Goal: Transaction & Acquisition: Purchase product/service

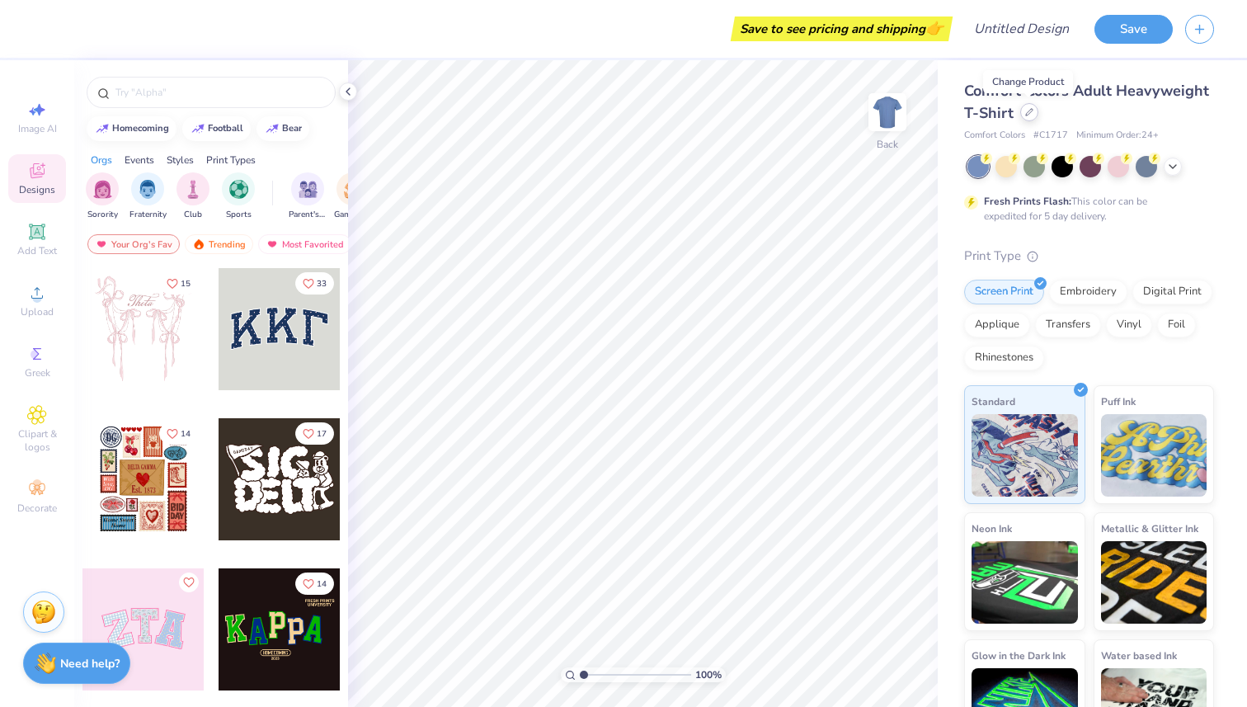
click at [1028, 111] on icon at bounding box center [1029, 112] width 8 height 8
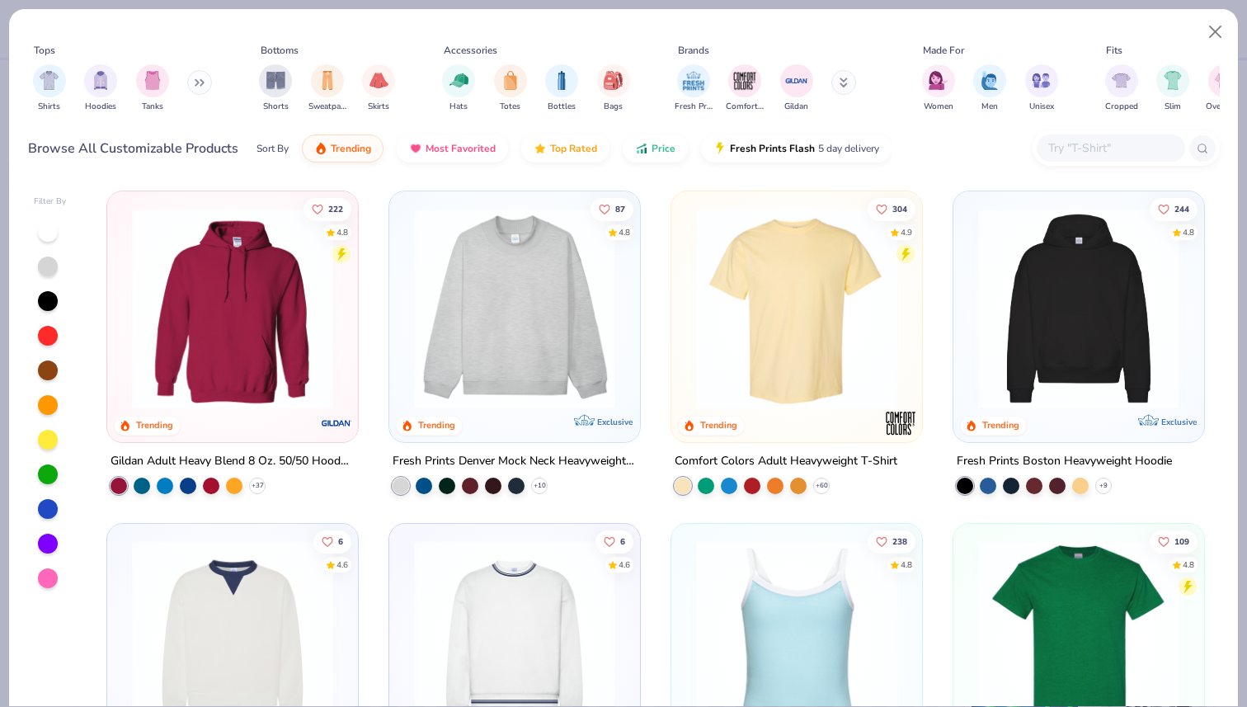
click at [1076, 288] on img at bounding box center [1079, 308] width 218 height 201
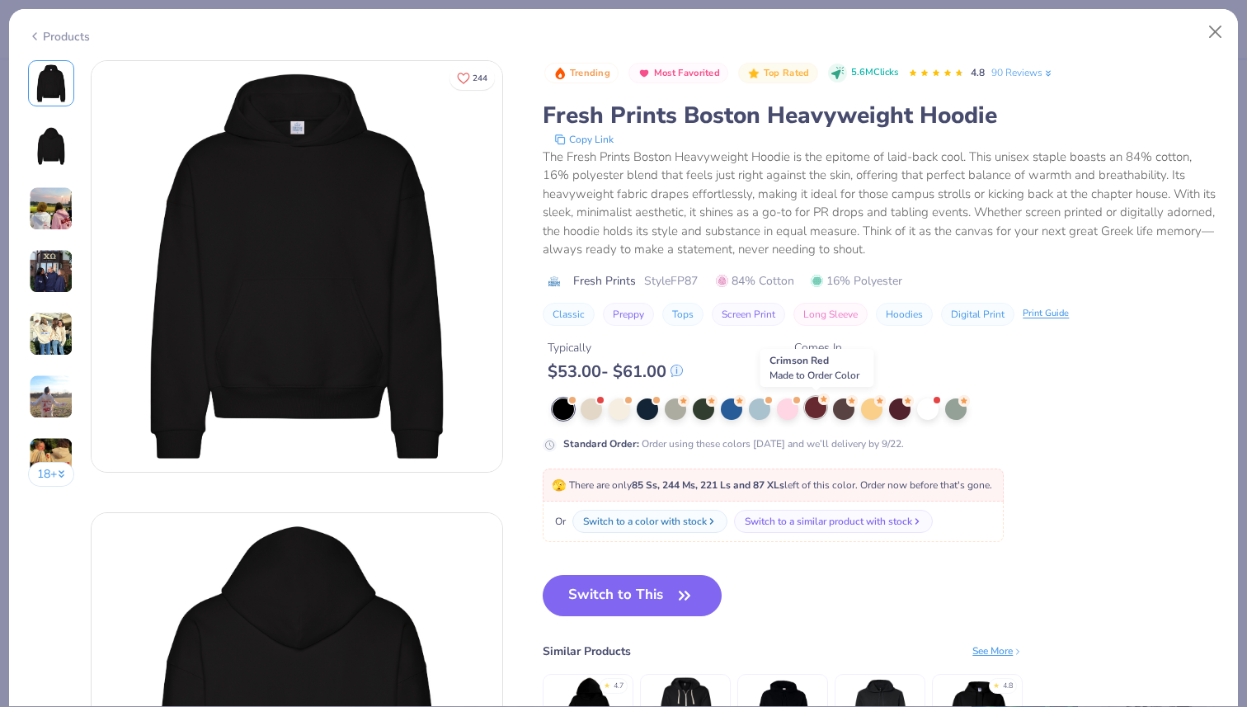
click at [810, 413] on div at bounding box center [815, 407] width 21 height 21
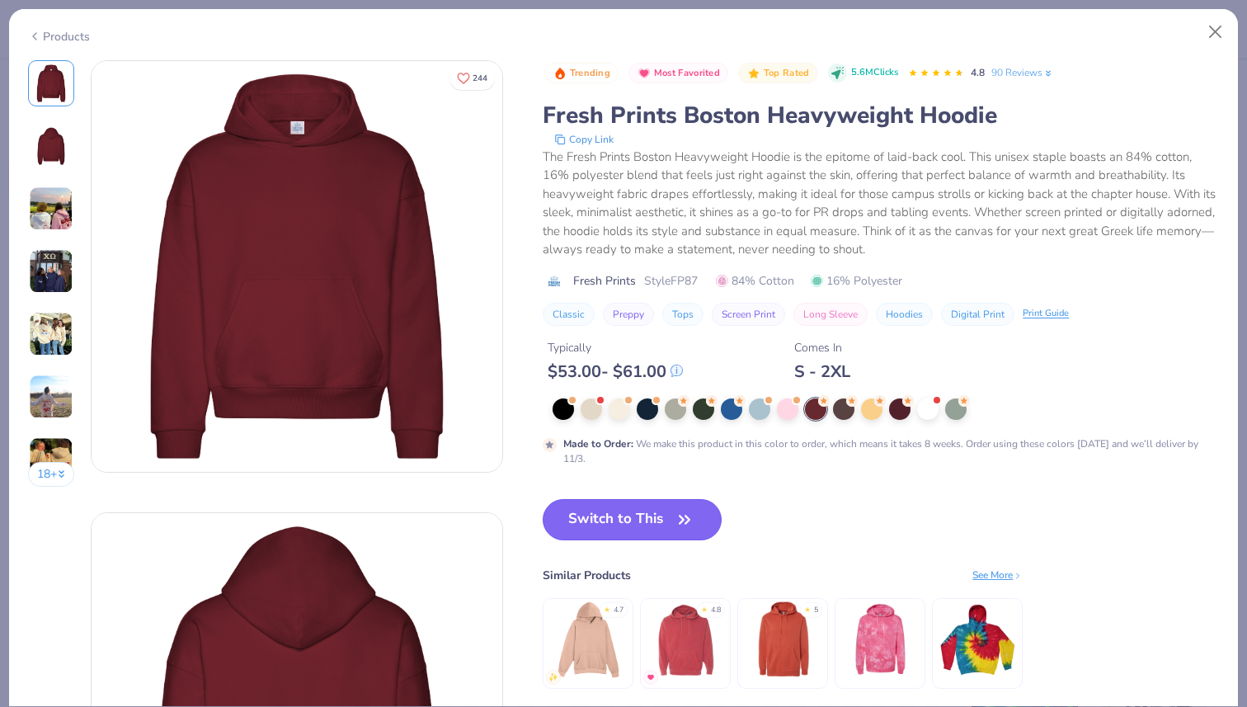
click at [595, 519] on button "Switch to This" at bounding box center [632, 519] width 179 height 41
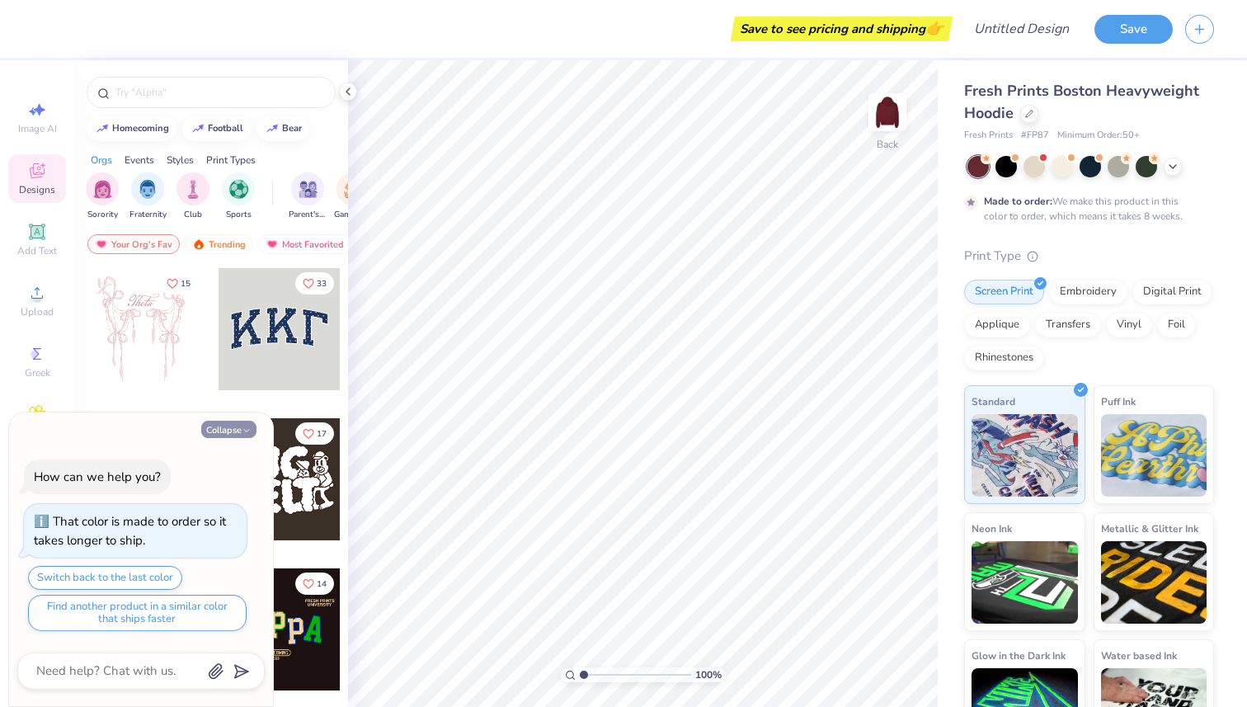
click at [228, 425] on button "Collapse" at bounding box center [228, 429] width 55 height 17
type textarea "x"
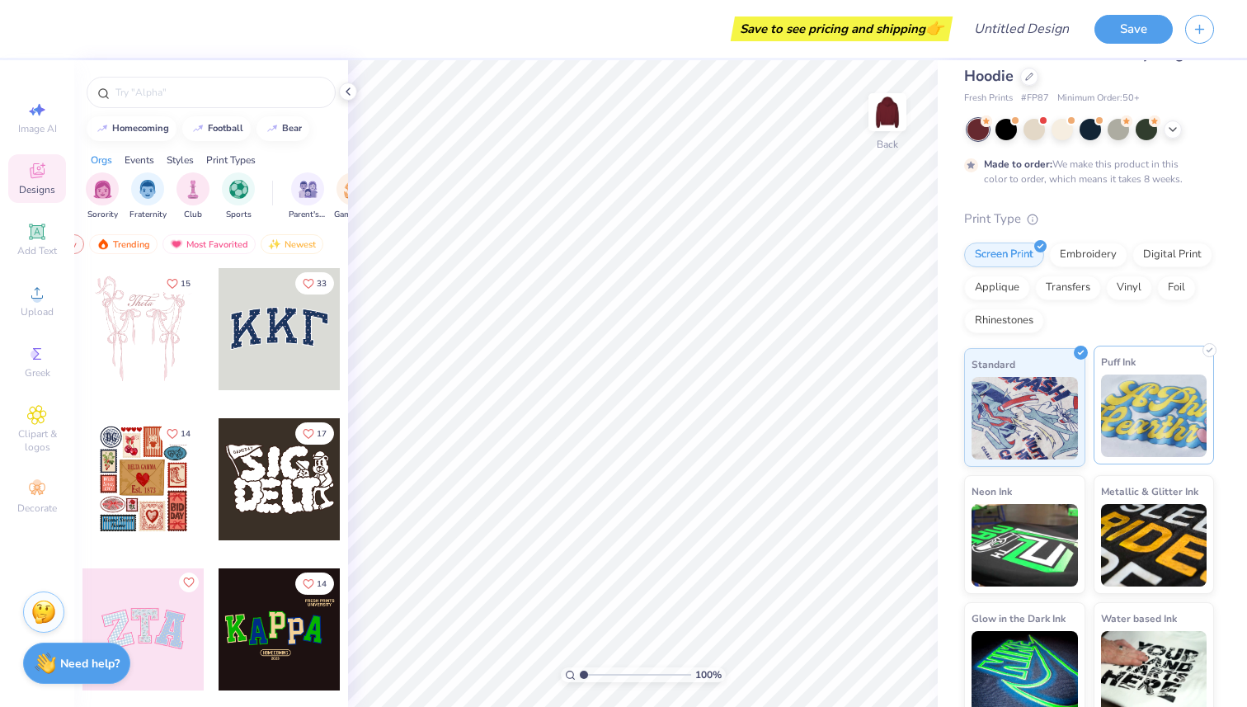
scroll to position [51, 0]
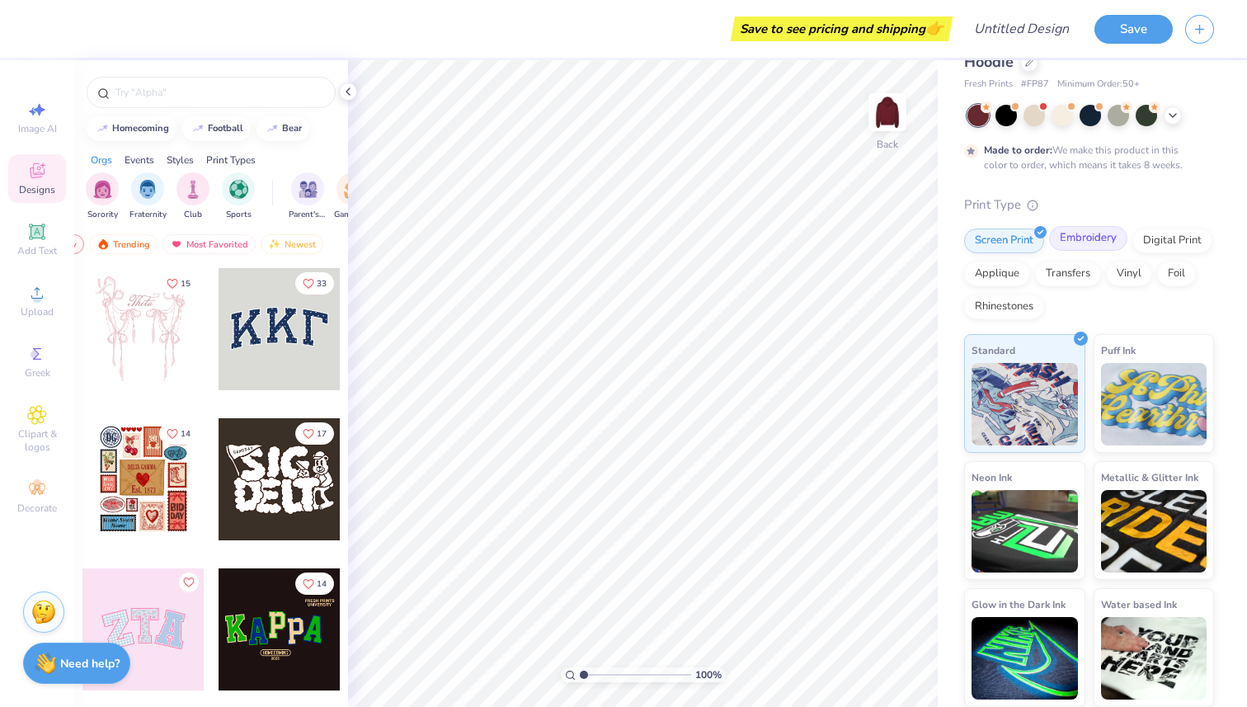
click at [1079, 244] on div "Embroidery" at bounding box center [1088, 238] width 78 height 25
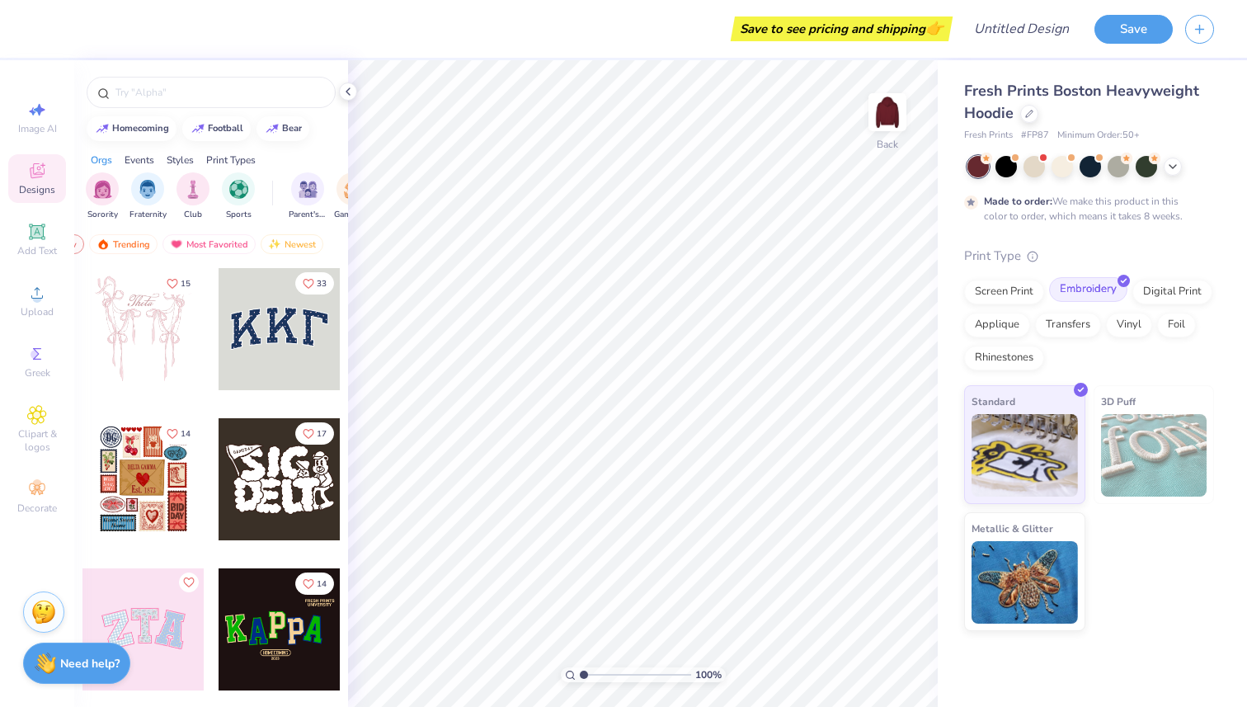
scroll to position [0, 0]
click at [40, 296] on circle at bounding box center [36, 298] width 9 height 9
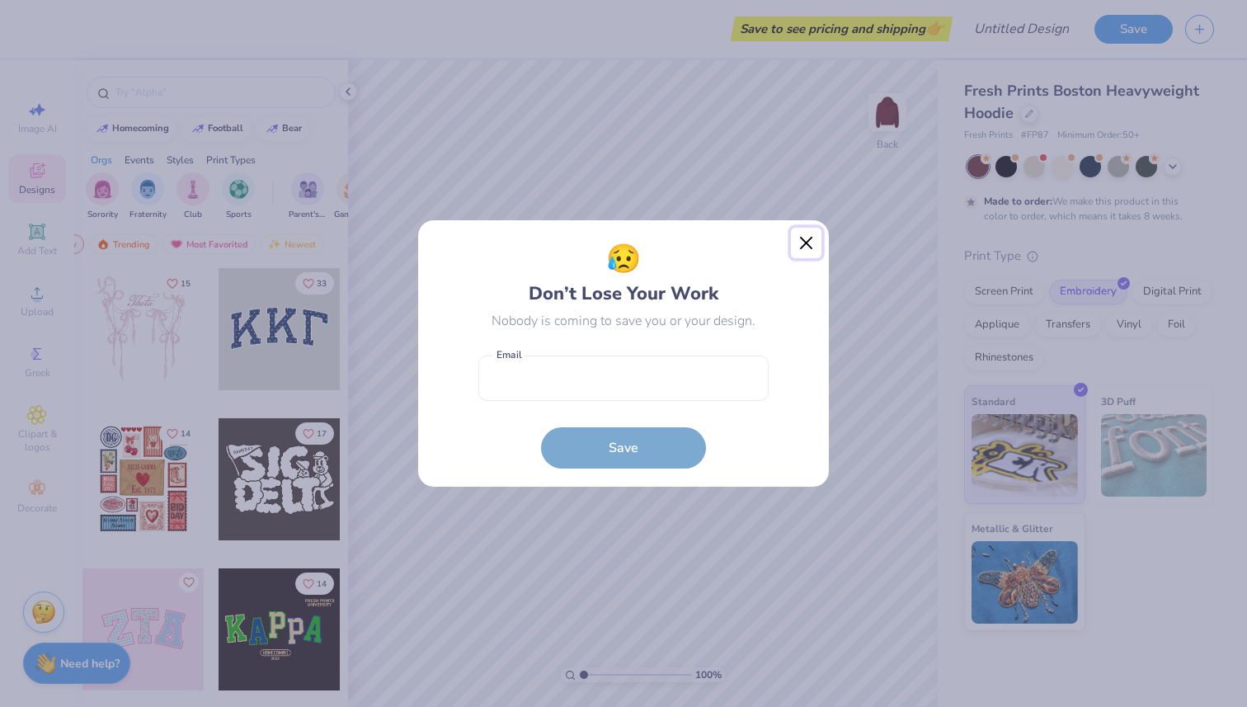
click at [802, 241] on button "Close" at bounding box center [806, 243] width 31 height 31
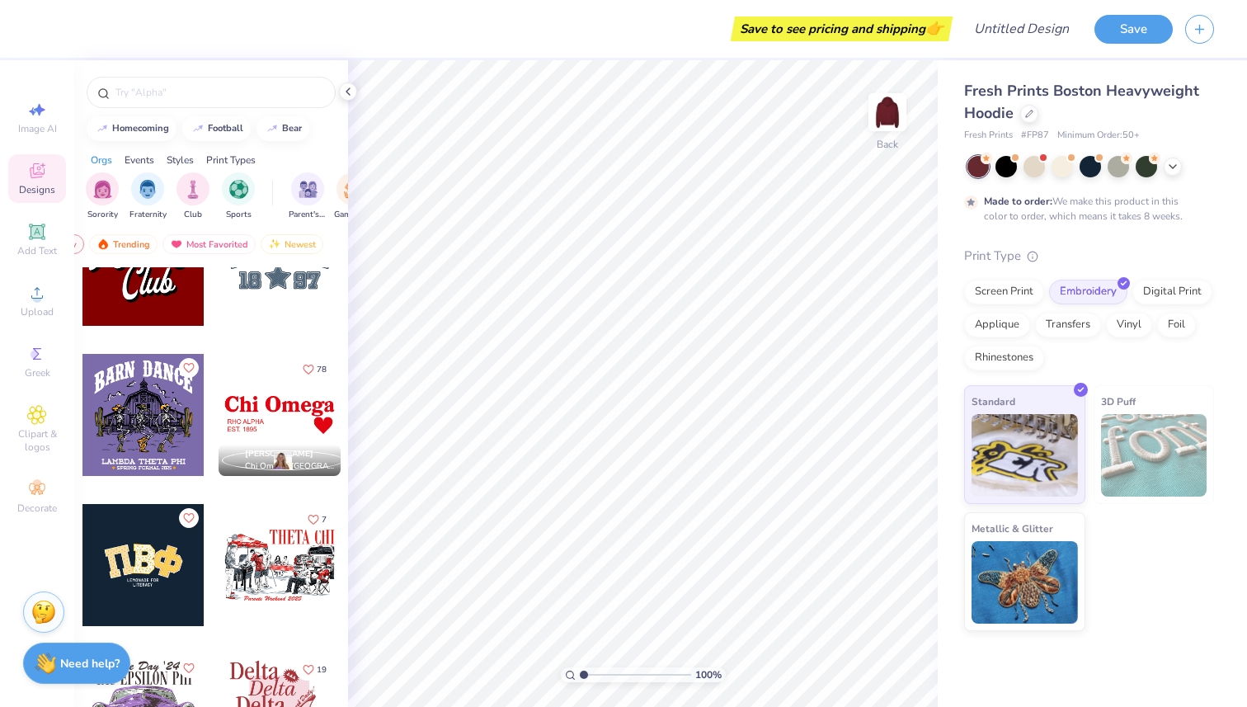
scroll to position [2374, 0]
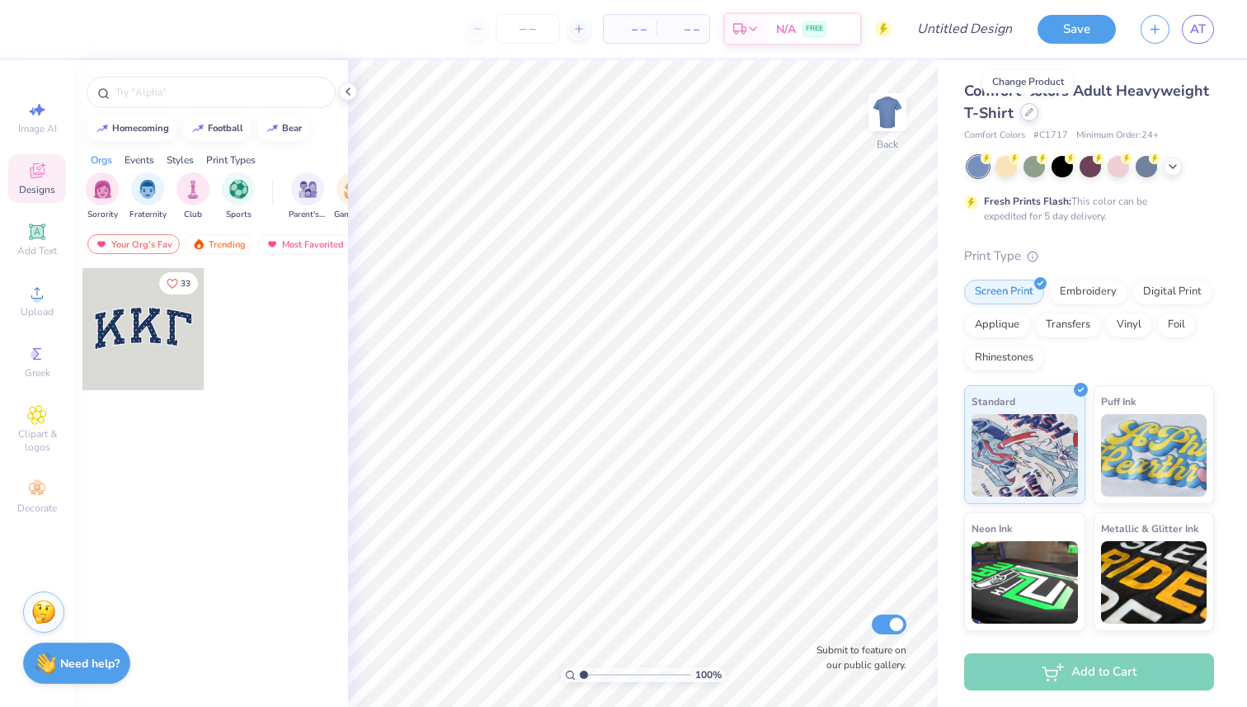
click at [1022, 113] on div at bounding box center [1030, 112] width 18 height 18
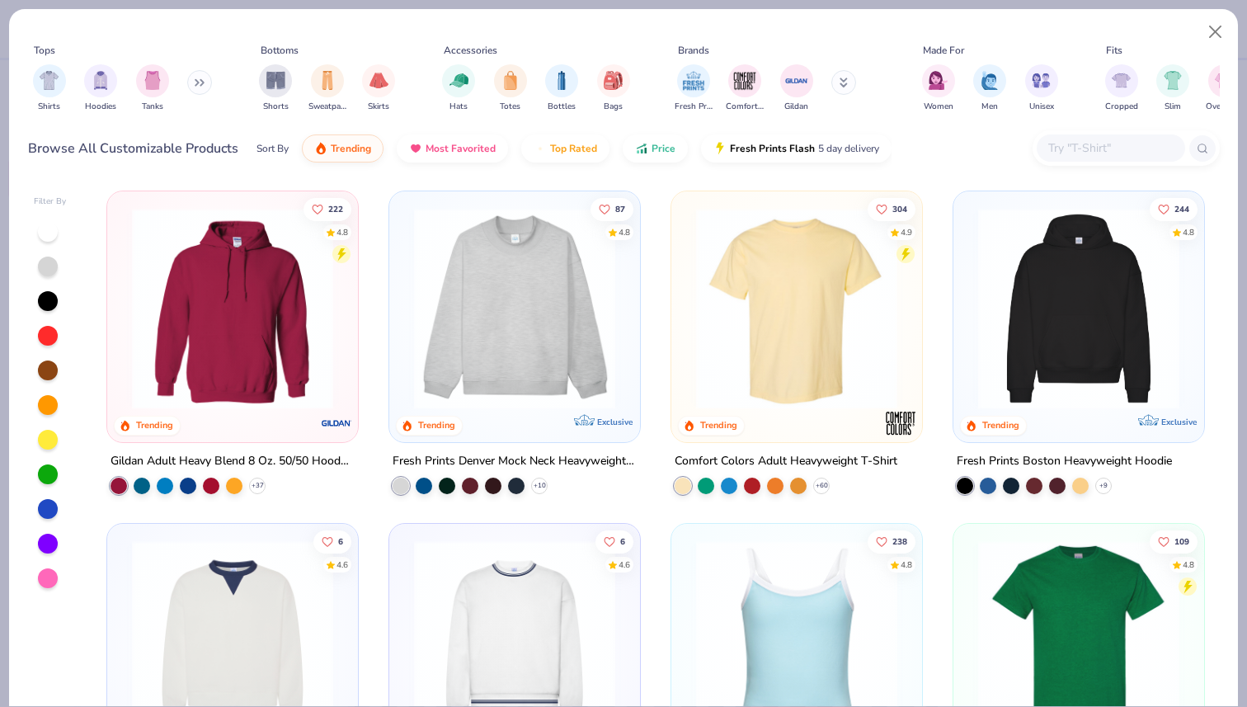
click at [1035, 282] on img at bounding box center [1079, 308] width 218 height 201
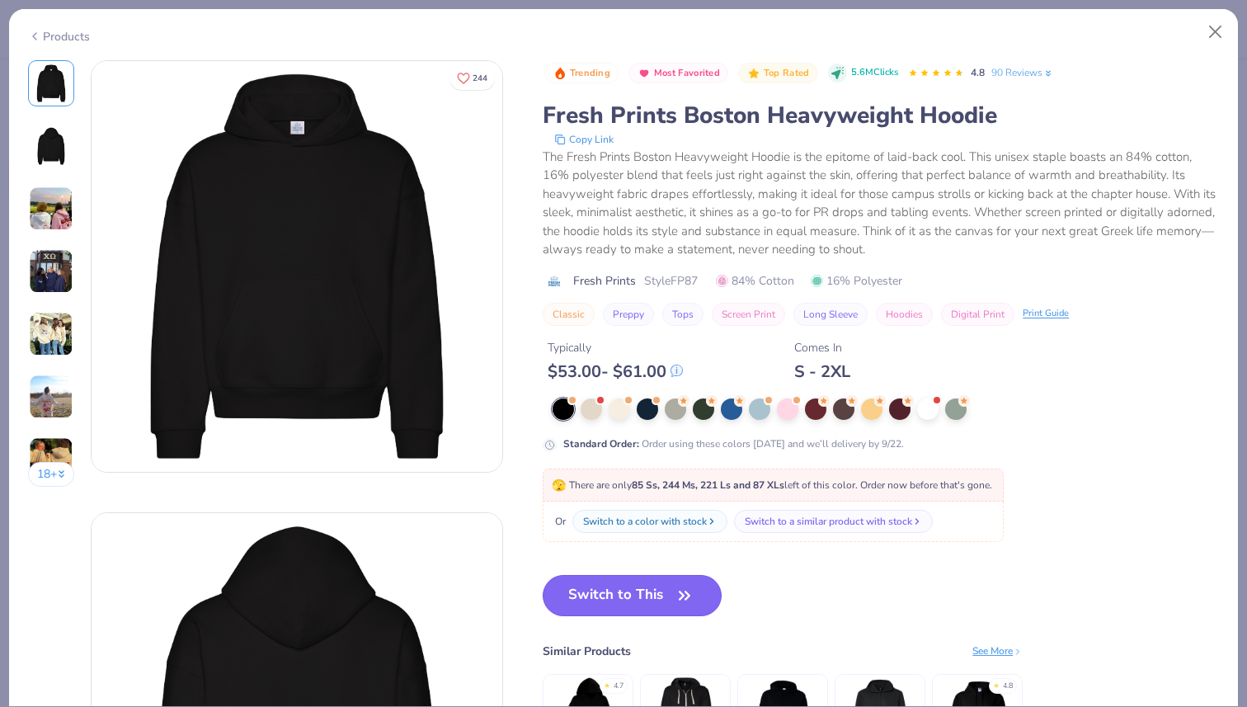
click at [606, 603] on button "Switch to This" at bounding box center [632, 595] width 179 height 41
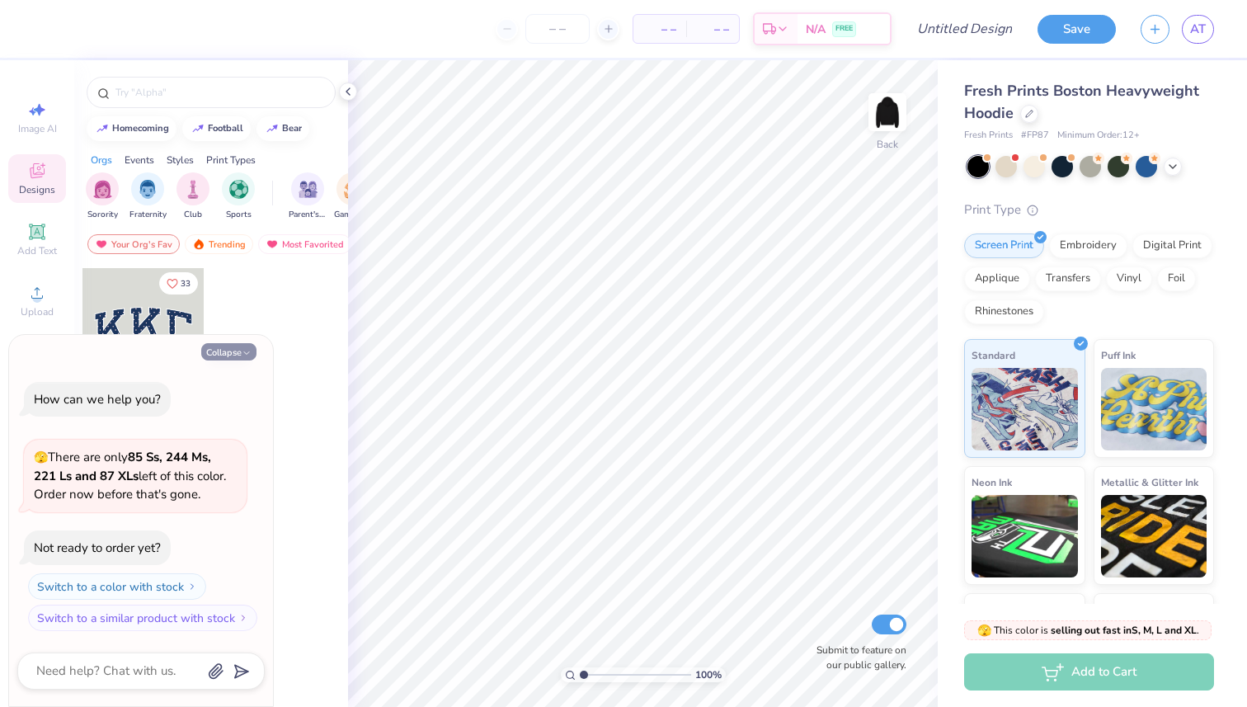
click at [222, 355] on button "Collapse" at bounding box center [228, 351] width 55 height 17
type textarea "x"
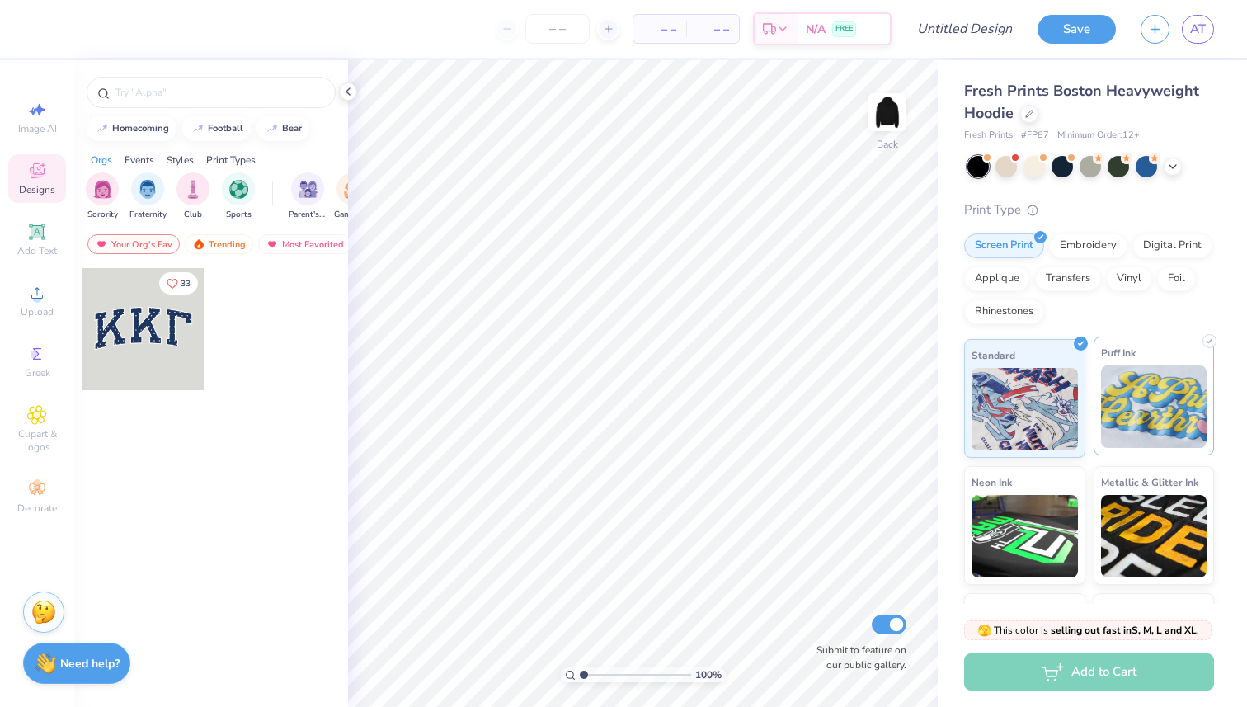
click at [1136, 368] on img at bounding box center [1154, 406] width 106 height 83
